Goal: Information Seeking & Learning: Learn about a topic

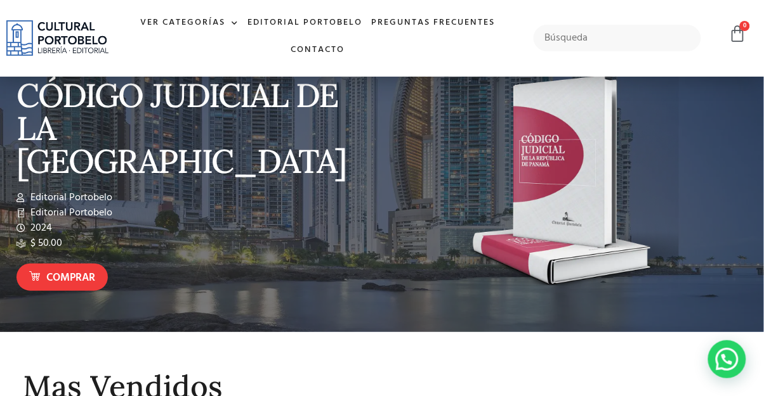
scroll to position [41, 0]
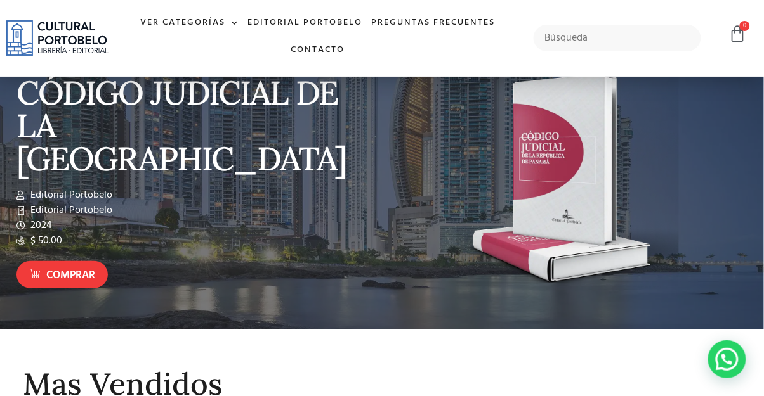
click at [707, 285] on div at bounding box center [567, 182] width 359 height 226
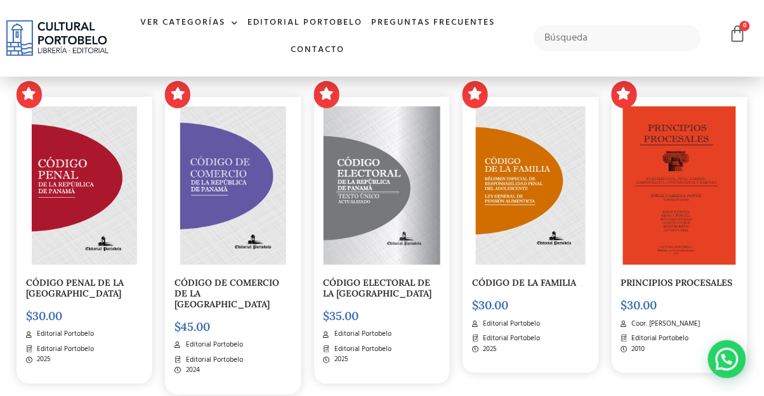
scroll to position [1149, 0]
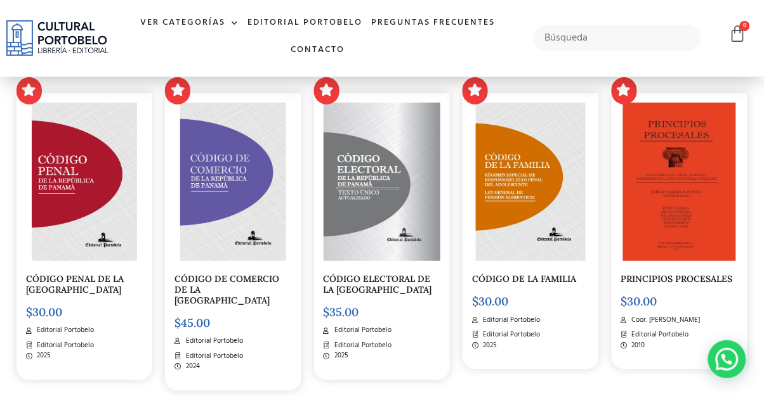
click at [695, 261] on img at bounding box center [679, 182] width 113 height 159
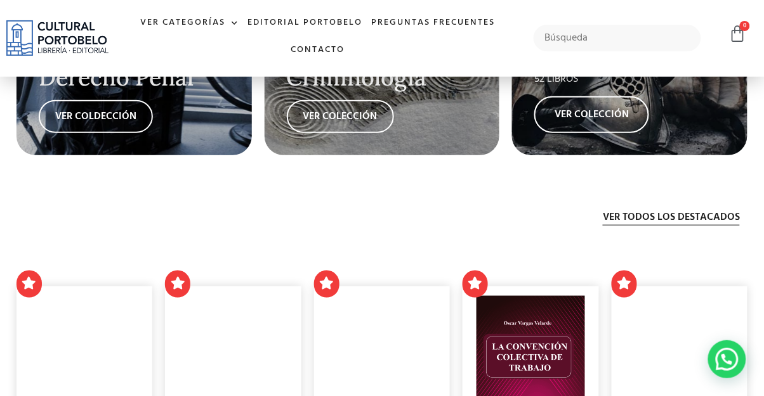
scroll to position [2333, 0]
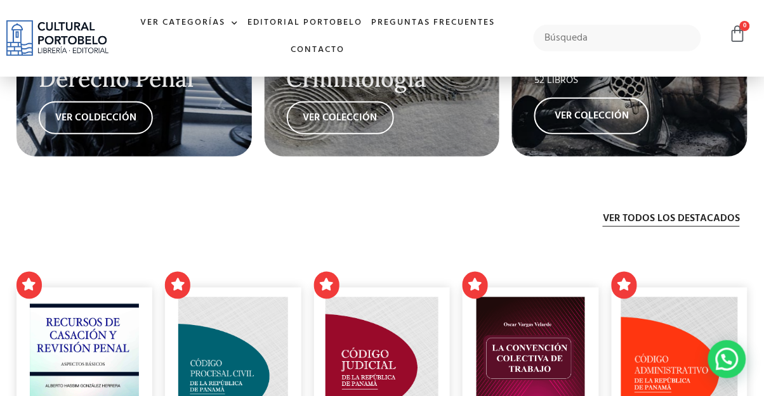
click at [350, 92] on h2 "Criminología" at bounding box center [382, 79] width 191 height 25
click at [358, 134] on link "VER COLECCIÓN" at bounding box center [340, 117] width 107 height 33
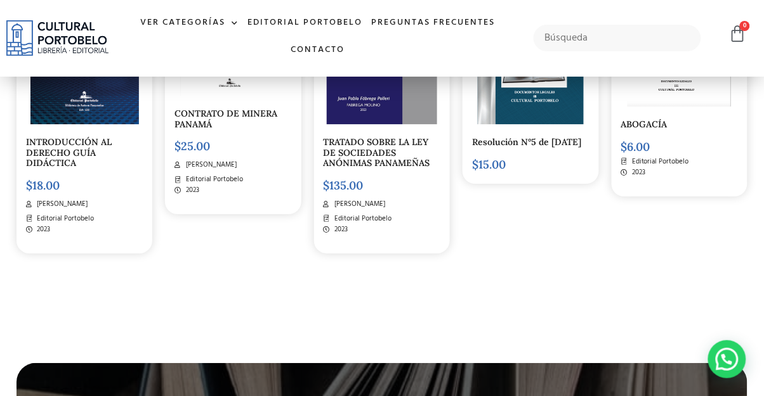
scroll to position [3030, 0]
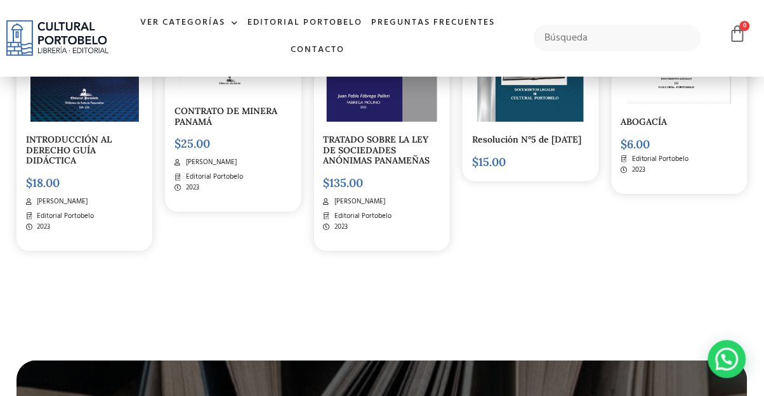
click at [699, 104] on img at bounding box center [678, 24] width 103 height 159
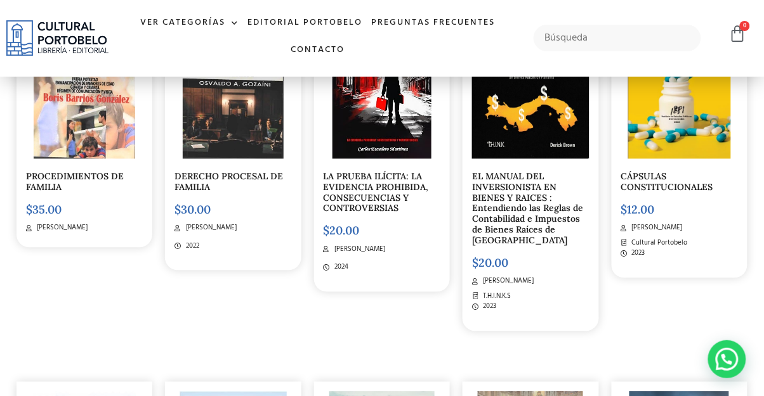
scroll to position [3742, 0]
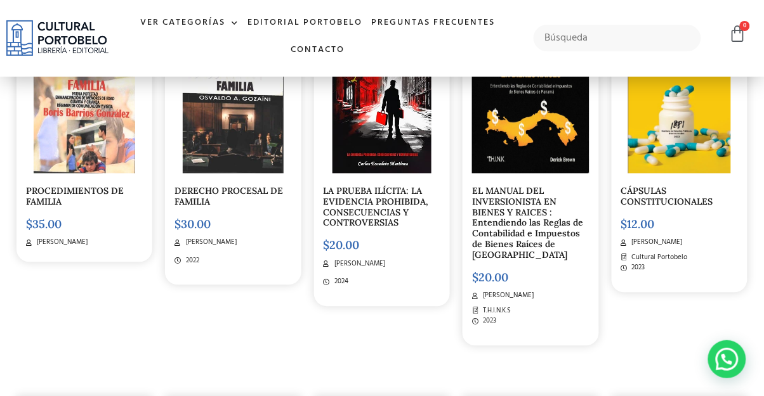
click at [696, 174] on img at bounding box center [679, 94] width 103 height 159
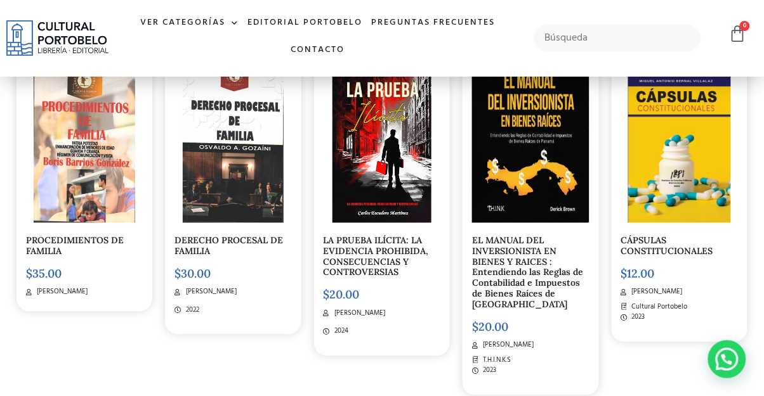
scroll to position [3682, 0]
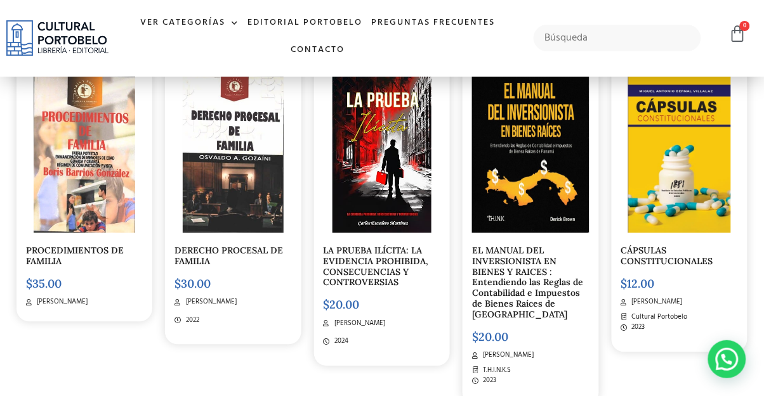
click at [667, 202] on img at bounding box center [679, 154] width 103 height 159
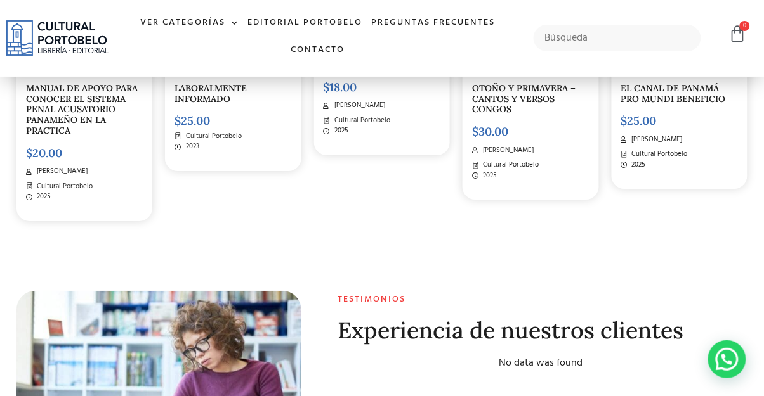
scroll to position [4241, 0]
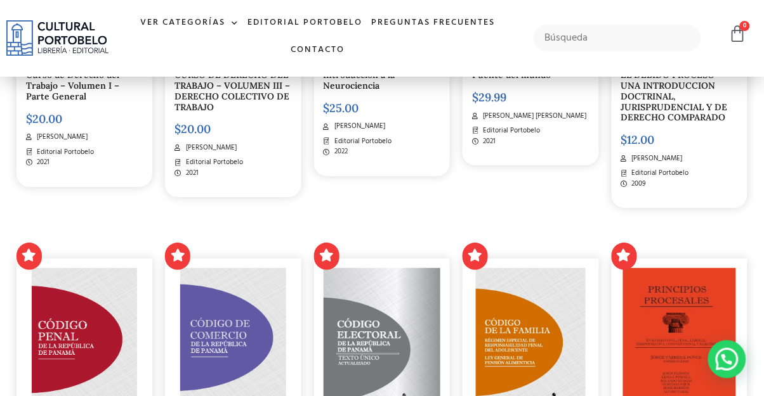
scroll to position [989, 0]
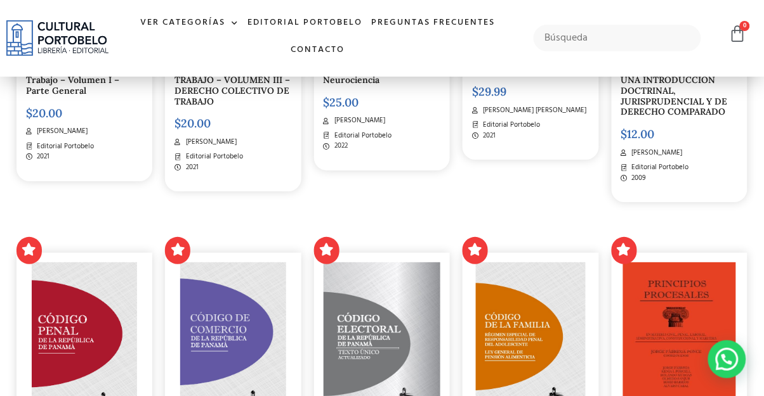
click at [631, 303] on img at bounding box center [679, 342] width 113 height 159
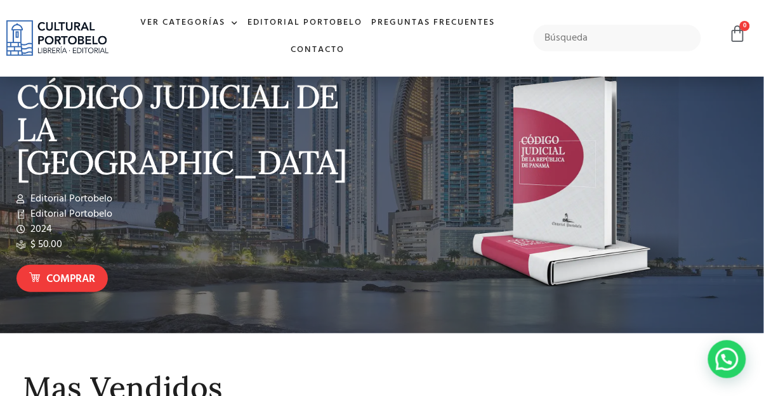
scroll to position [0, 0]
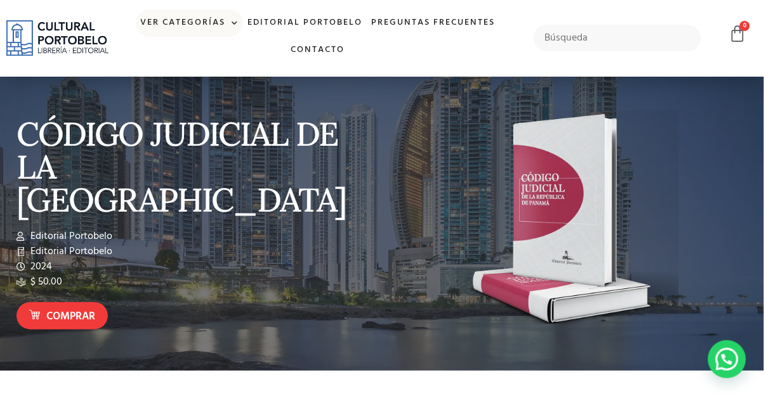
click at [230, 19] on span at bounding box center [231, 23] width 13 height 19
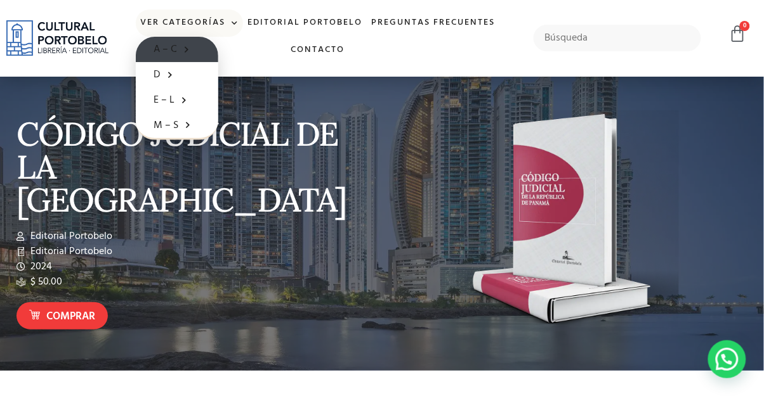
click at [171, 52] on link "A – C" at bounding box center [177, 49] width 82 height 25
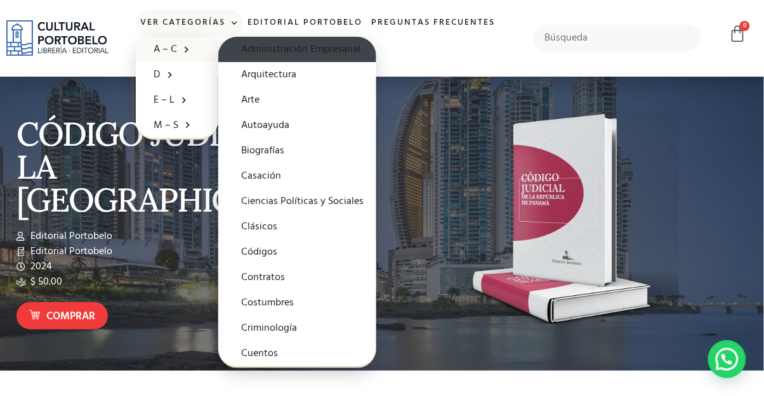
click at [330, 48] on link "Administración Empresarial" at bounding box center [297, 49] width 158 height 25
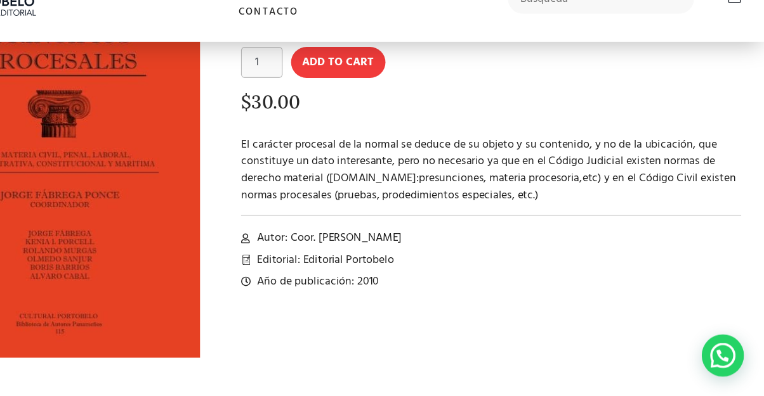
scroll to position [109, 0]
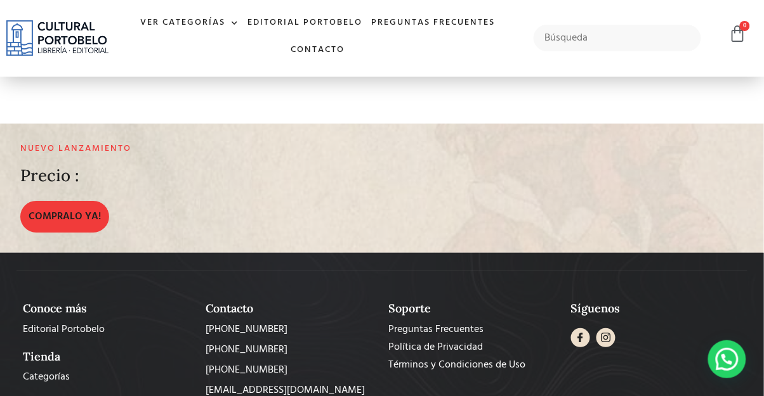
scroll to position [2022, 0]
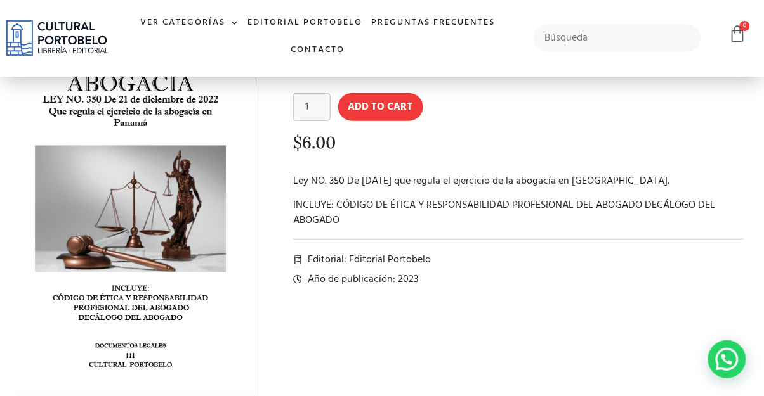
scroll to position [96, 0]
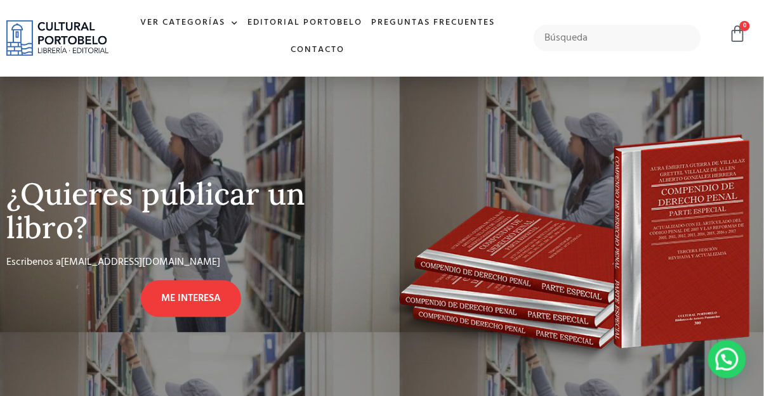
scroll to position [493, 0]
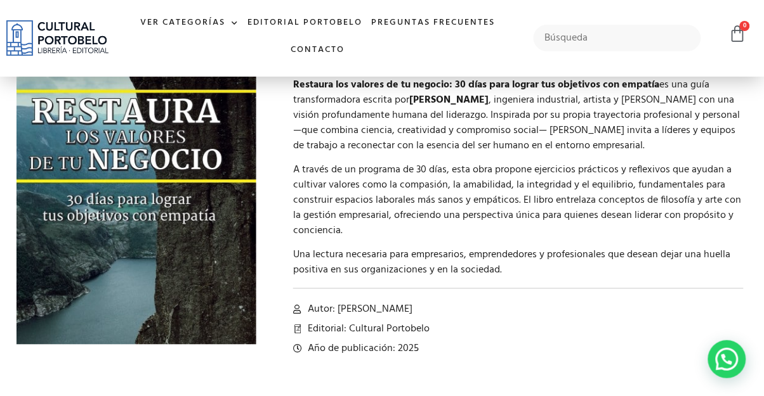
scroll to position [159, 0]
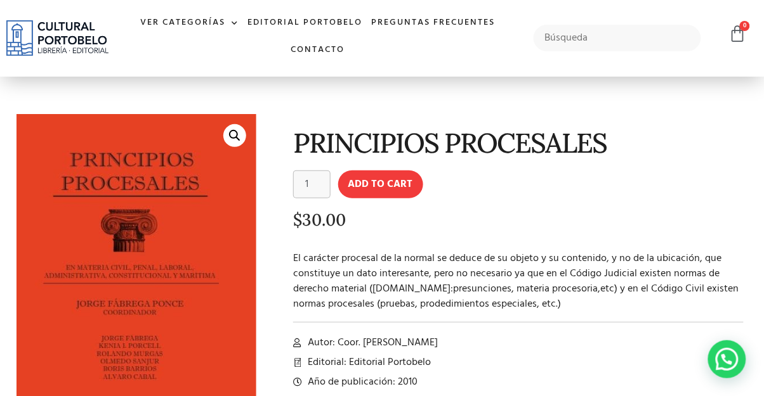
scroll to position [20, 0]
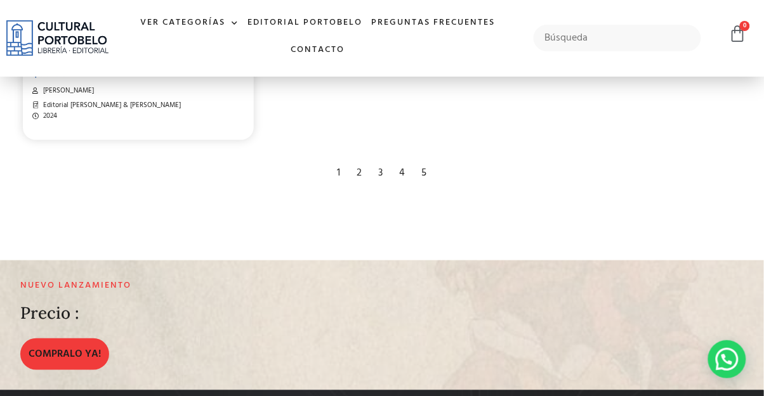
scroll to position [2243, 0]
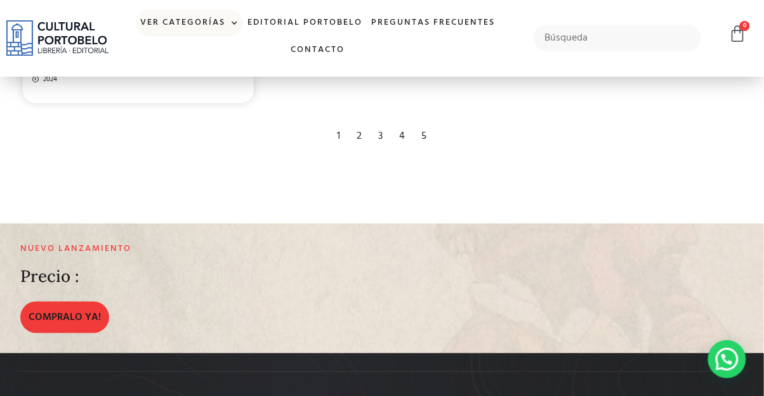
click at [219, 18] on link "Ver Categorías" at bounding box center [189, 23] width 107 height 27
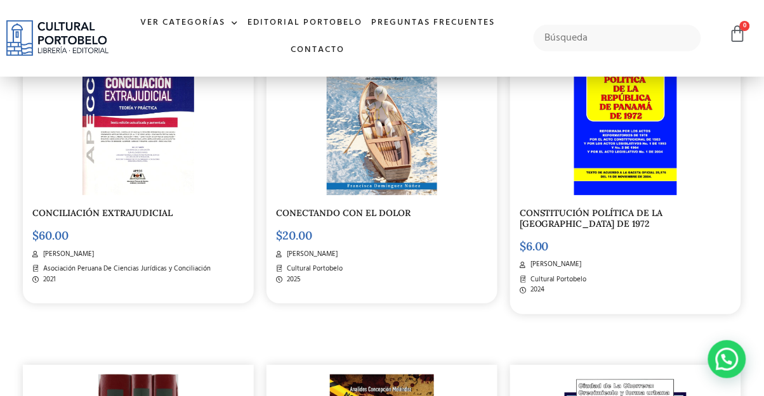
scroll to position [1024, 0]
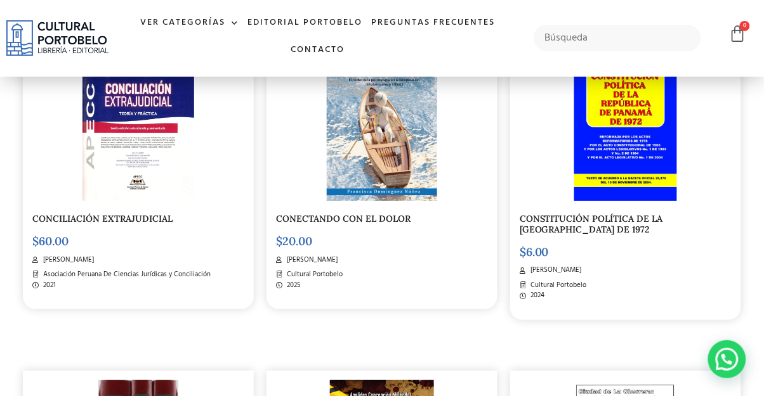
click at [34, 43] on img at bounding box center [57, 38] width 102 height 36
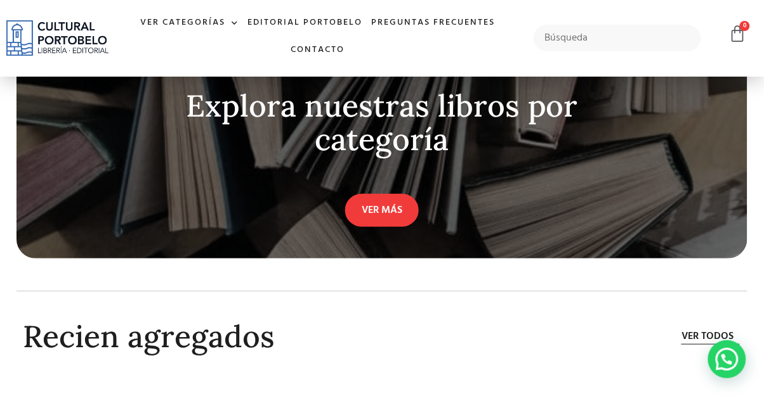
scroll to position [3337, 0]
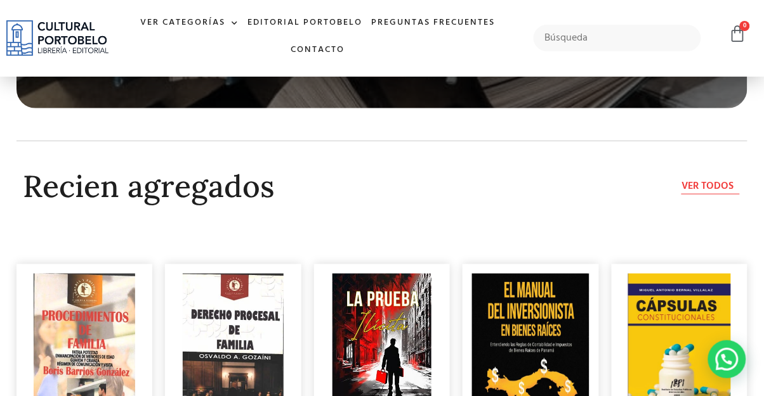
click at [707, 194] on span "Ver todos" at bounding box center [707, 186] width 52 height 15
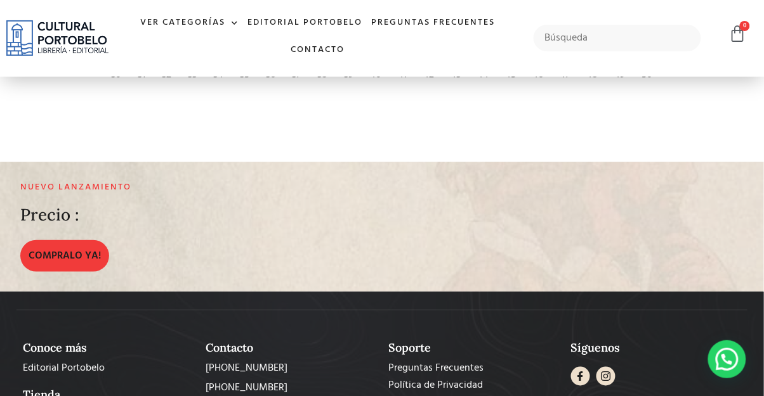
scroll to position [2329, 0]
click at [57, 57] on div "2" at bounding box center [61, 43] width 18 height 28
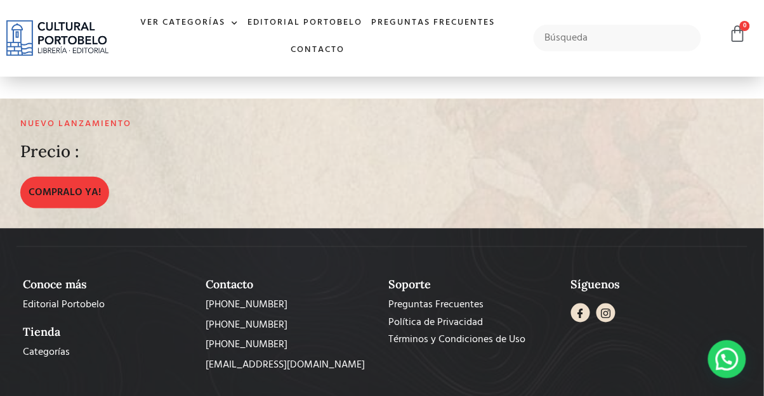
scroll to position [2372, 0]
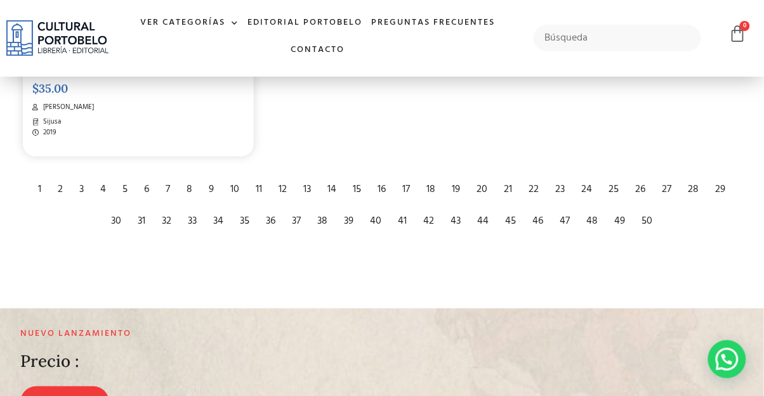
scroll to position [2208, 0]
click at [120, 203] on div "5" at bounding box center [126, 189] width 18 height 28
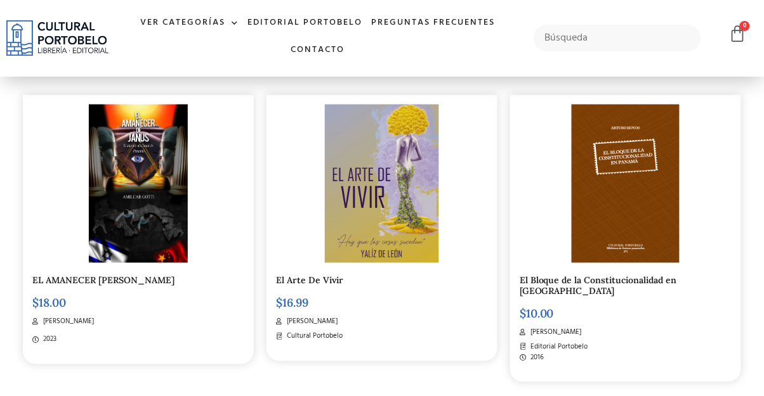
scroll to position [304, 0]
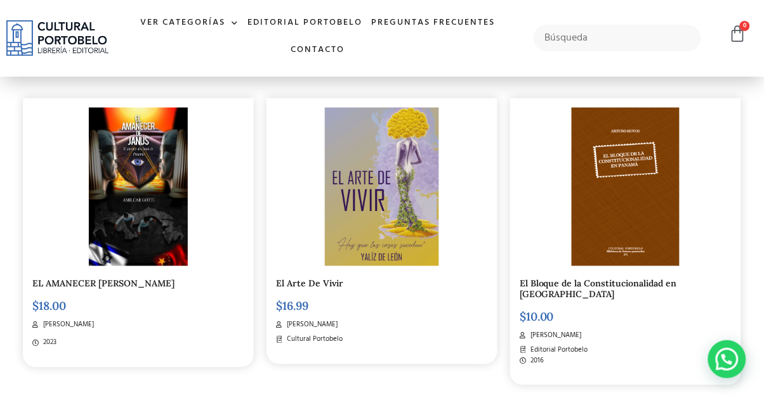
click at [95, 266] on img at bounding box center [138, 187] width 99 height 159
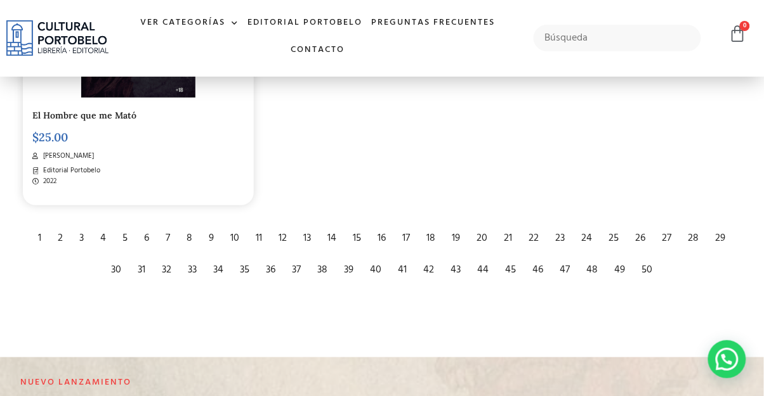
scroll to position [2147, 0]
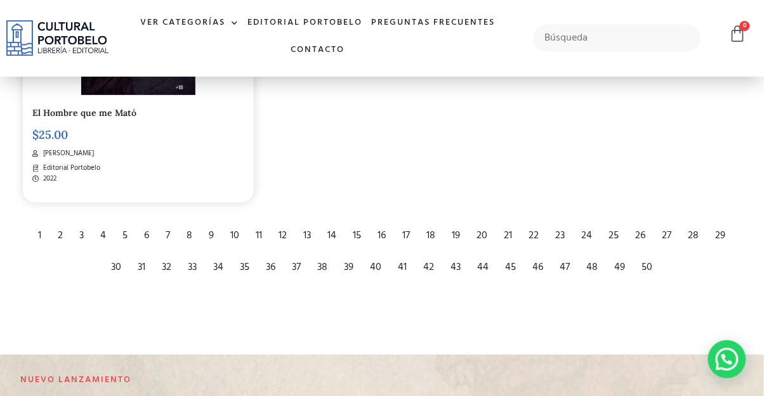
click at [151, 250] on div "6" at bounding box center [147, 236] width 18 height 28
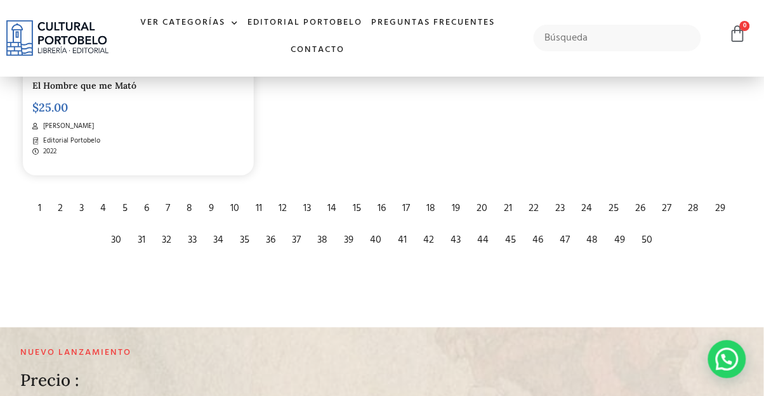
scroll to position [2208, 0]
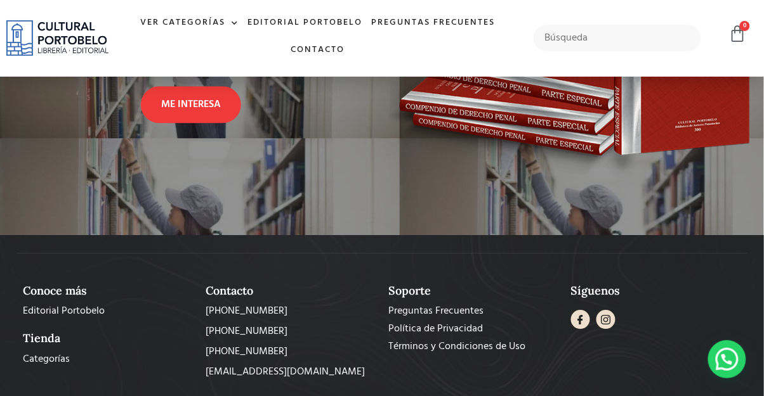
scroll to position [710, 0]
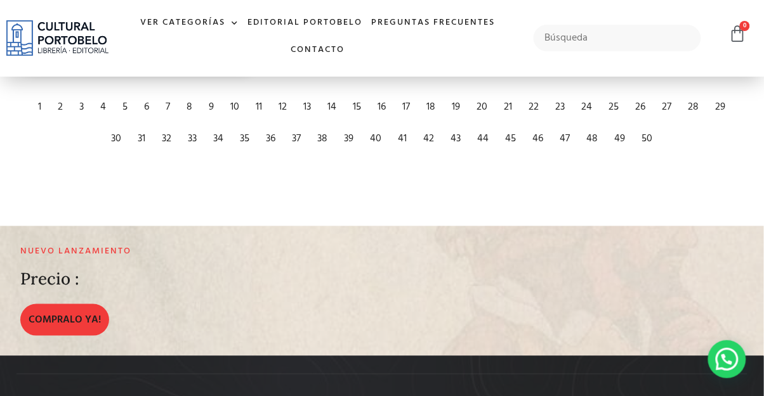
scroll to position [2328, 0]
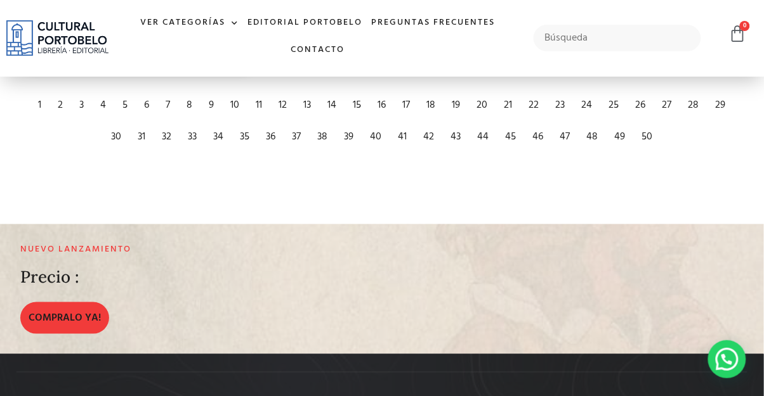
click at [169, 119] on div "7" at bounding box center [168, 105] width 17 height 28
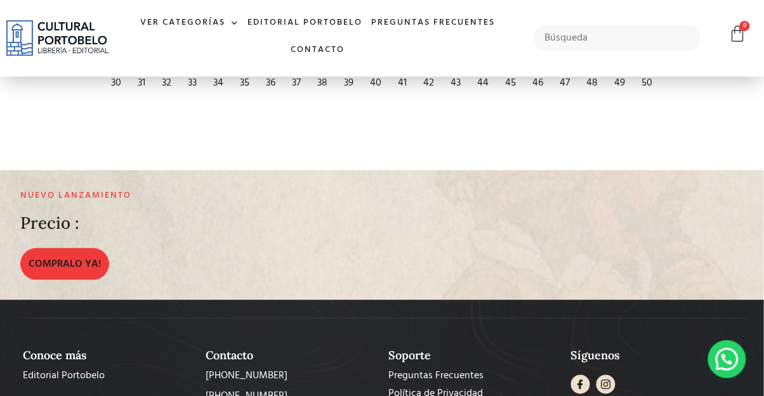
scroll to position [2389, 0]
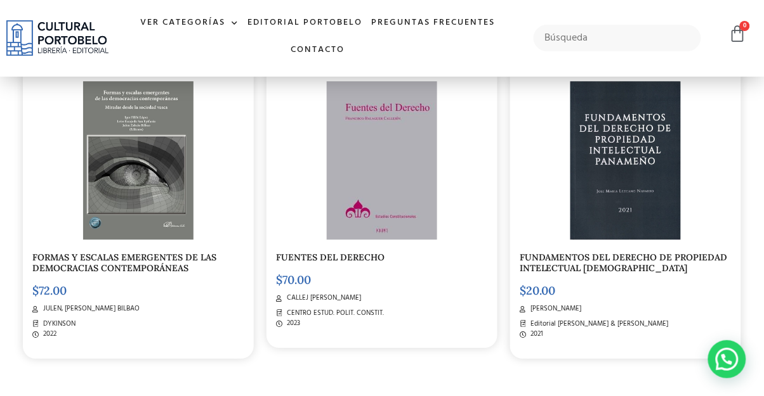
scroll to position [671, 0]
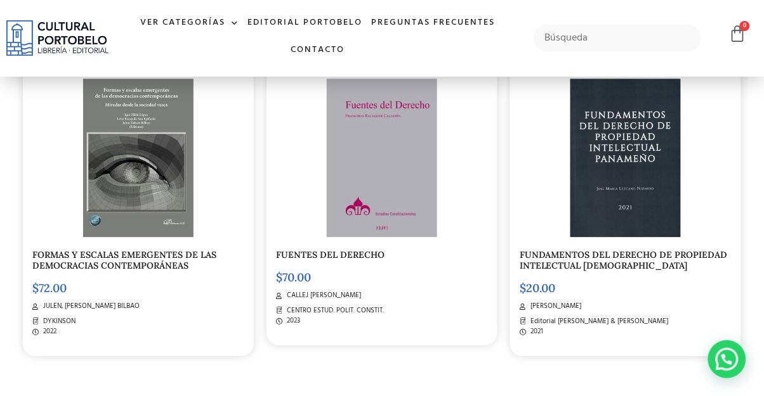
click at [369, 216] on img at bounding box center [382, 158] width 110 height 159
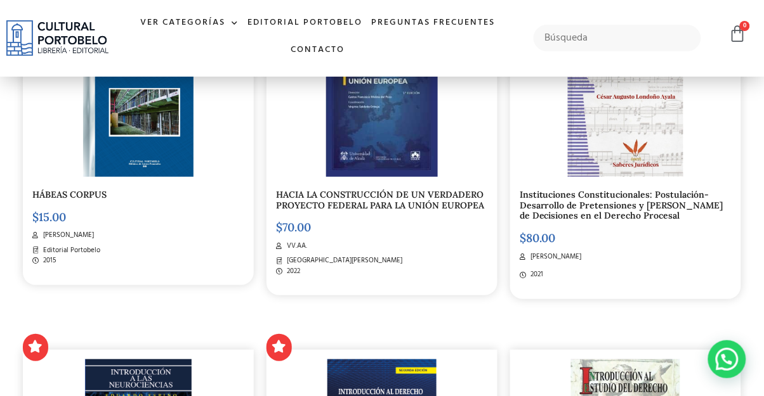
scroll to position [1070, 0]
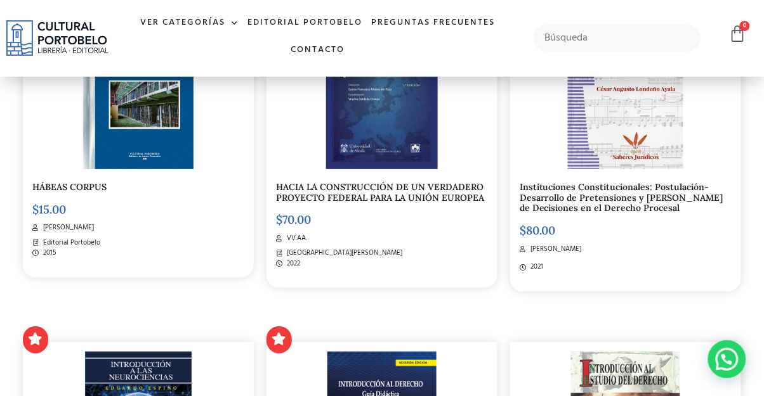
click at [75, 193] on link "HÁBEAS CORPUS" at bounding box center [69, 186] width 74 height 11
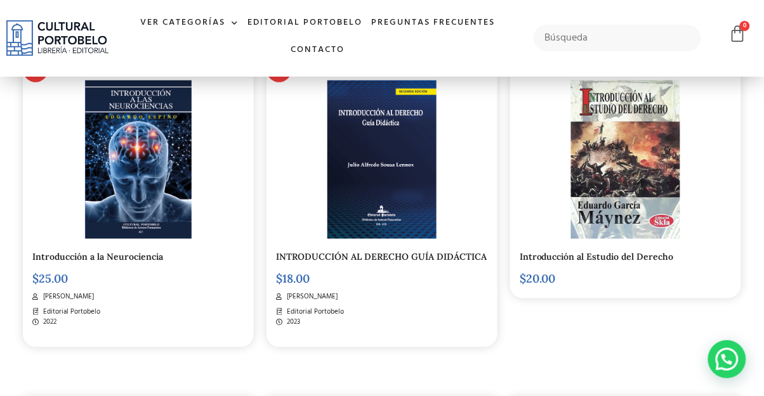
scroll to position [1350, 0]
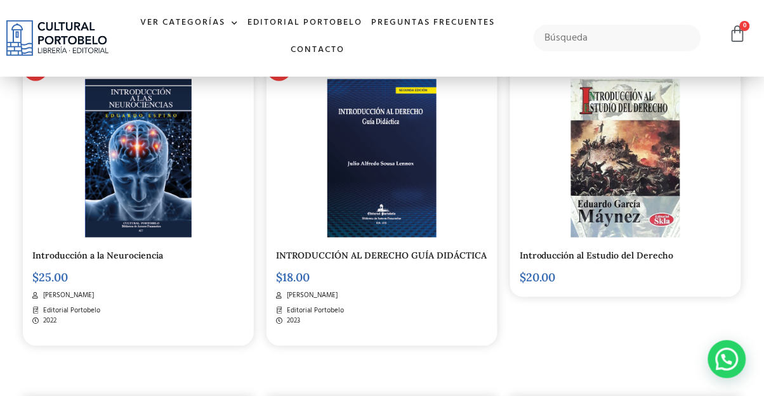
click at [624, 238] on img at bounding box center [625, 158] width 109 height 159
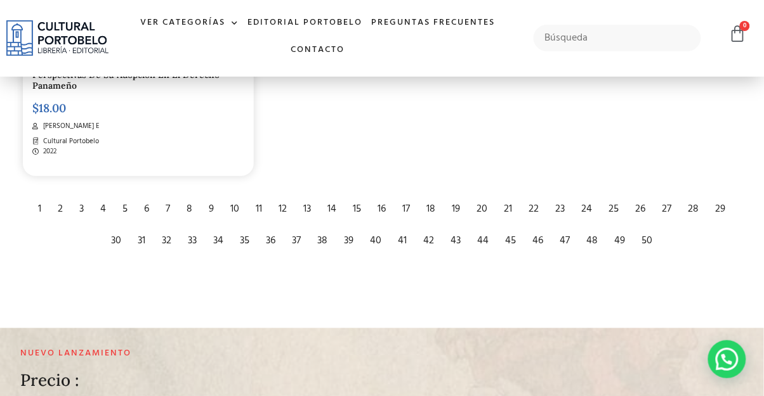
scroll to position [2217, 0]
click at [192, 223] on div "8" at bounding box center [190, 209] width 18 height 28
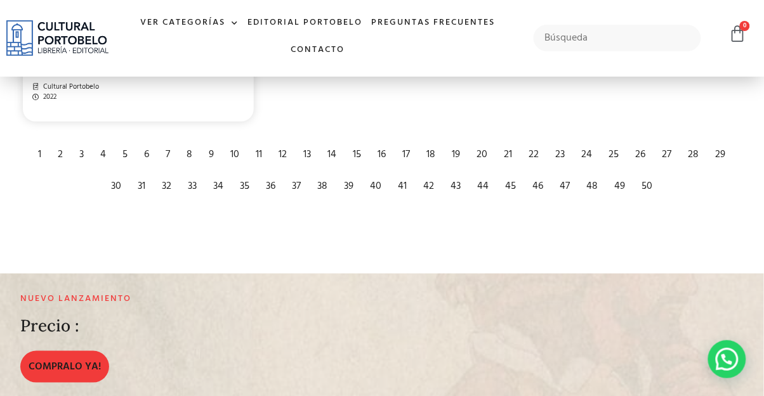
scroll to position [2278, 0]
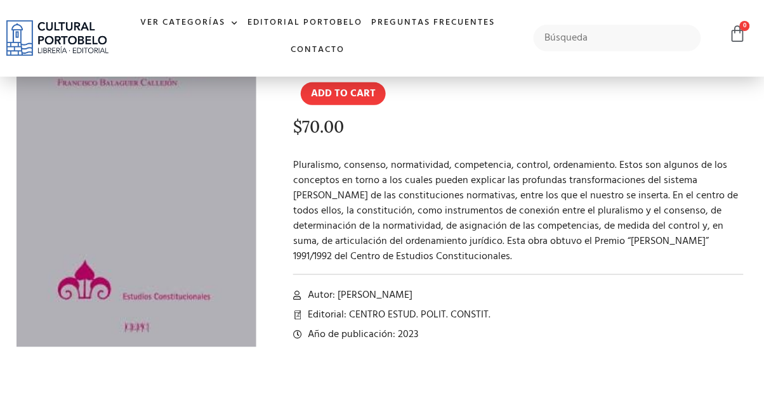
scroll to position [133, 0]
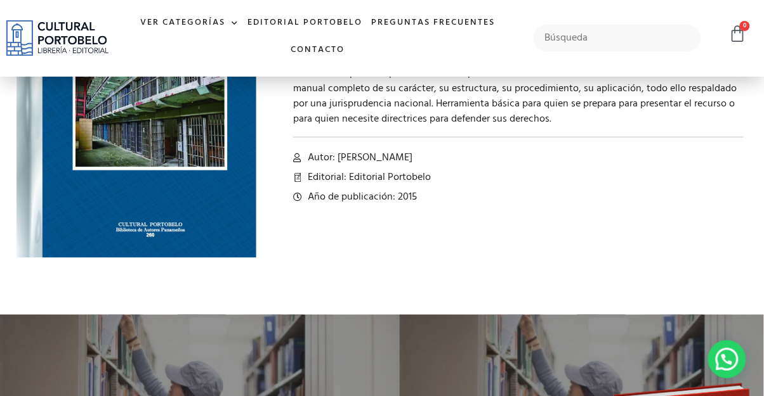
scroll to position [223, 0]
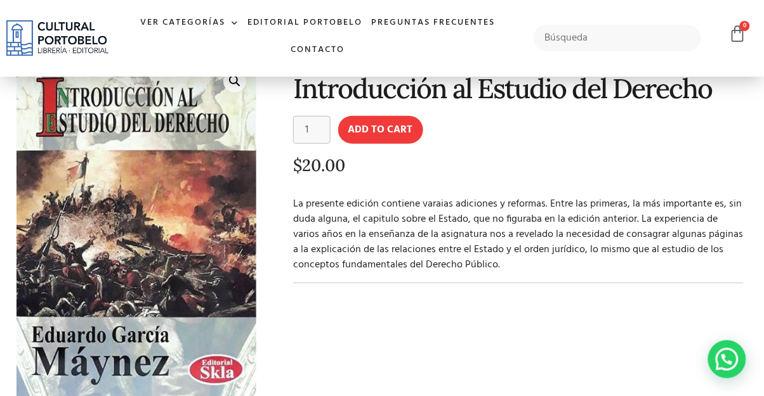
scroll to position [75, 0]
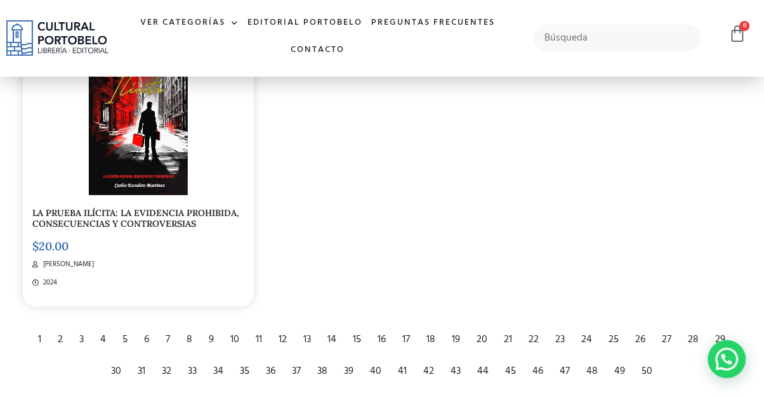
scroll to position [2080, 0]
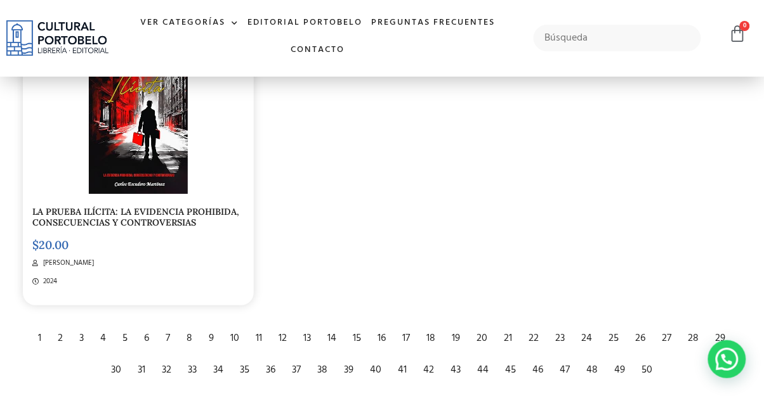
click at [109, 228] on link "LA PRUEBA ILÍCITA: LA EVIDENCIA PROHIBIDA, CONSECUENCIAS Y CONTROVERSIAS" at bounding box center [135, 217] width 207 height 22
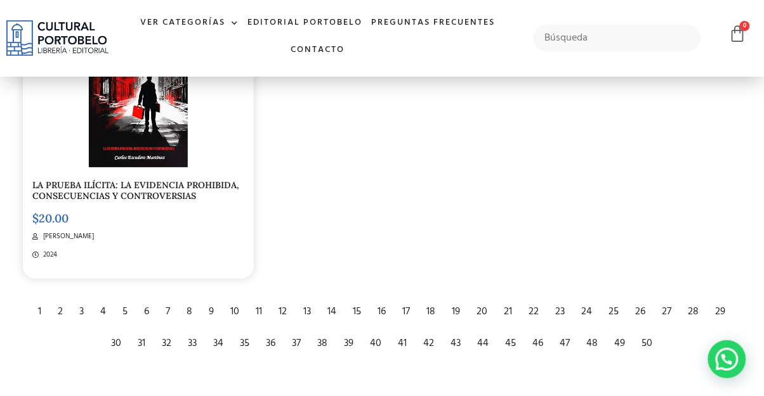
scroll to position [2141, 0]
